Goal: Task Accomplishment & Management: Use online tool/utility

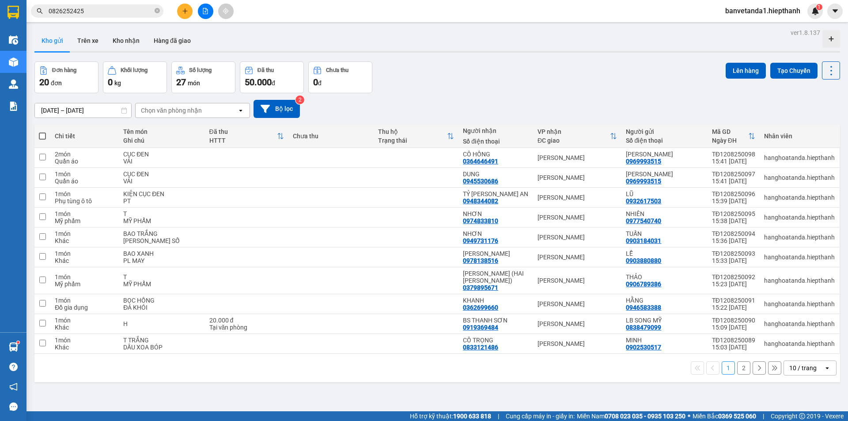
click at [203, 15] on button at bounding box center [205, 11] width 15 height 15
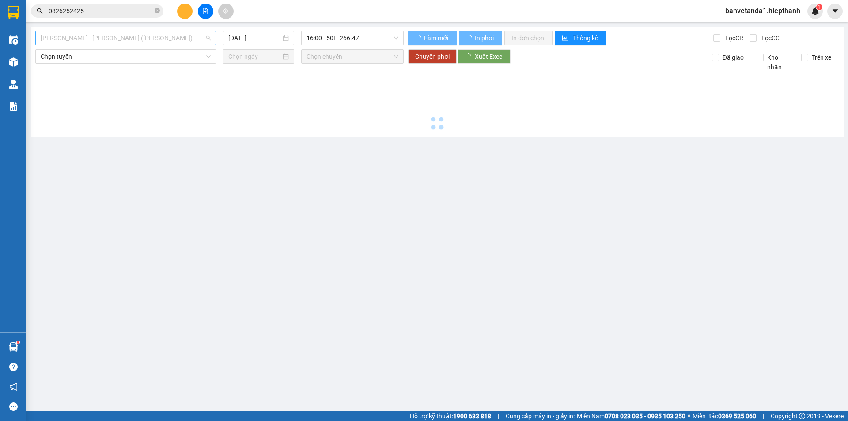
click at [144, 40] on span "[PERSON_NAME] - [PERSON_NAME] ([PERSON_NAME])" at bounding box center [126, 37] width 170 height 13
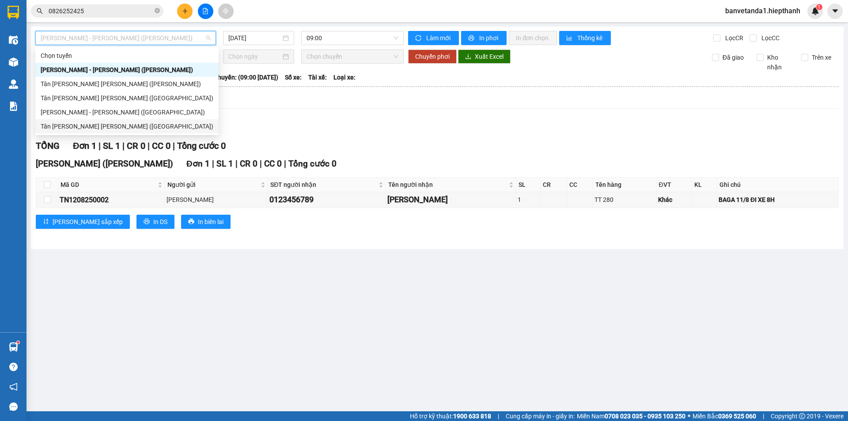
click at [136, 124] on div "Tân [PERSON_NAME] [PERSON_NAME] ([GEOGRAPHIC_DATA])" at bounding box center [127, 126] width 173 height 10
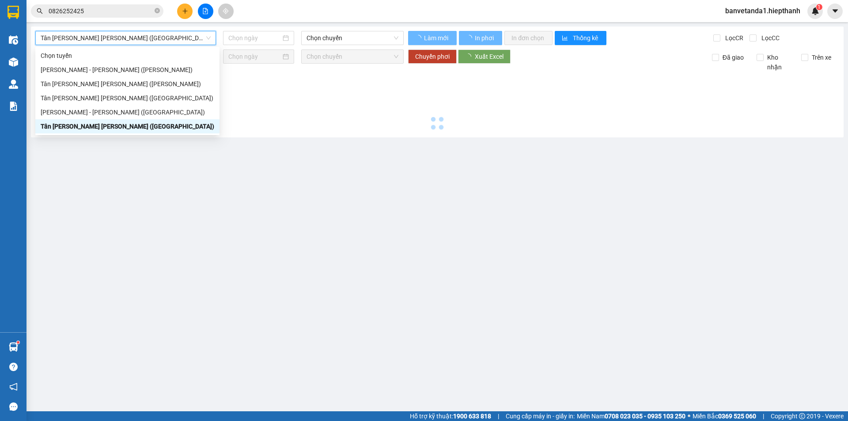
type input "[DATE]"
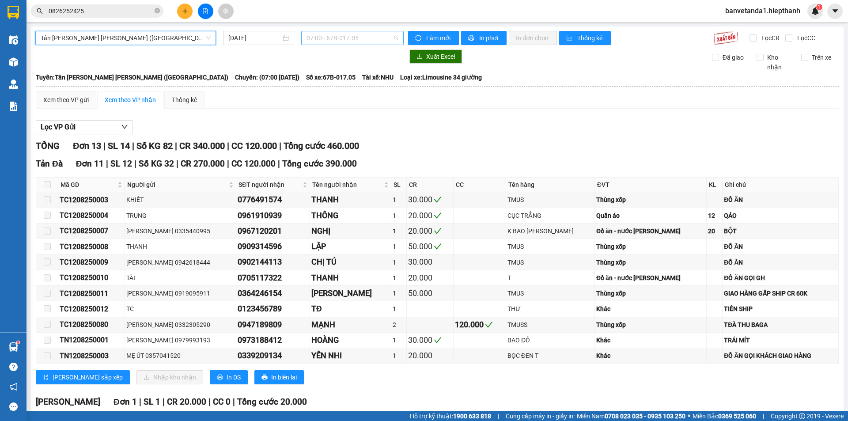
click at [322, 44] on span "07:00 - 67B-017.05" at bounding box center [352, 37] width 92 height 13
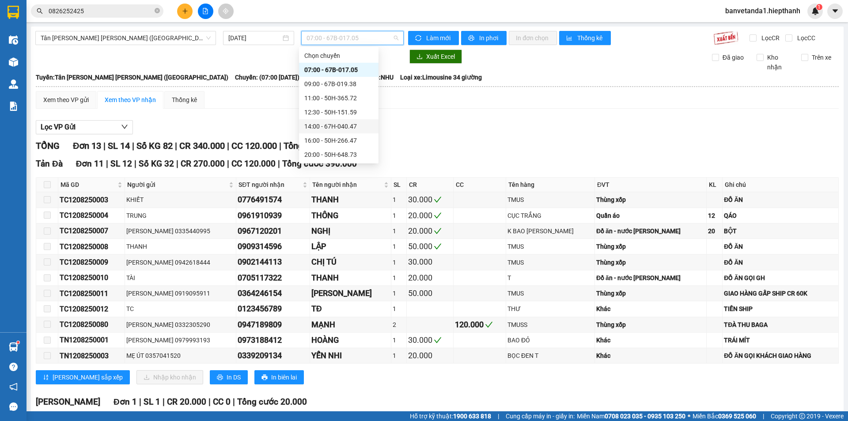
click at [313, 127] on div "14:00 - 67H-040.47" at bounding box center [338, 126] width 69 height 10
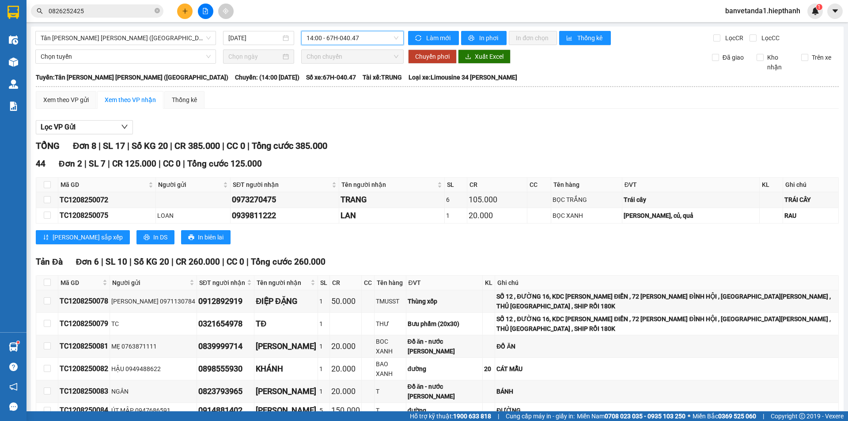
click at [310, 39] on span "14:00 - 67H-040.47" at bounding box center [352, 37] width 92 height 13
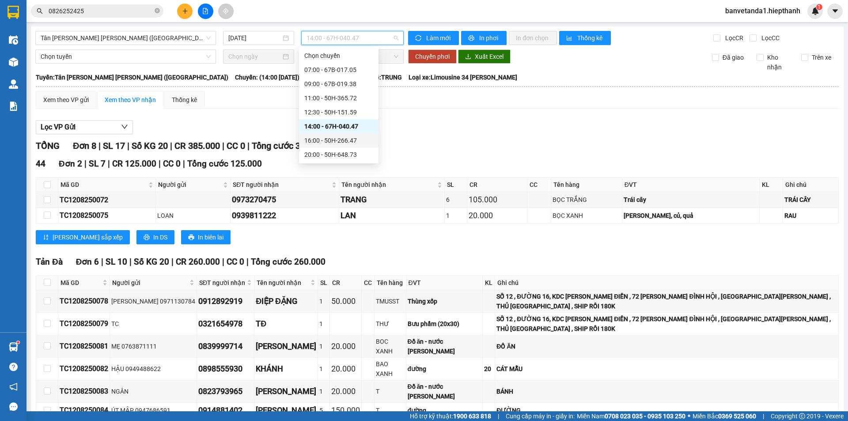
click at [312, 144] on div "16:00 - 50H-266.47" at bounding box center [338, 141] width 69 height 10
